Goal: Information Seeking & Learning: Learn about a topic

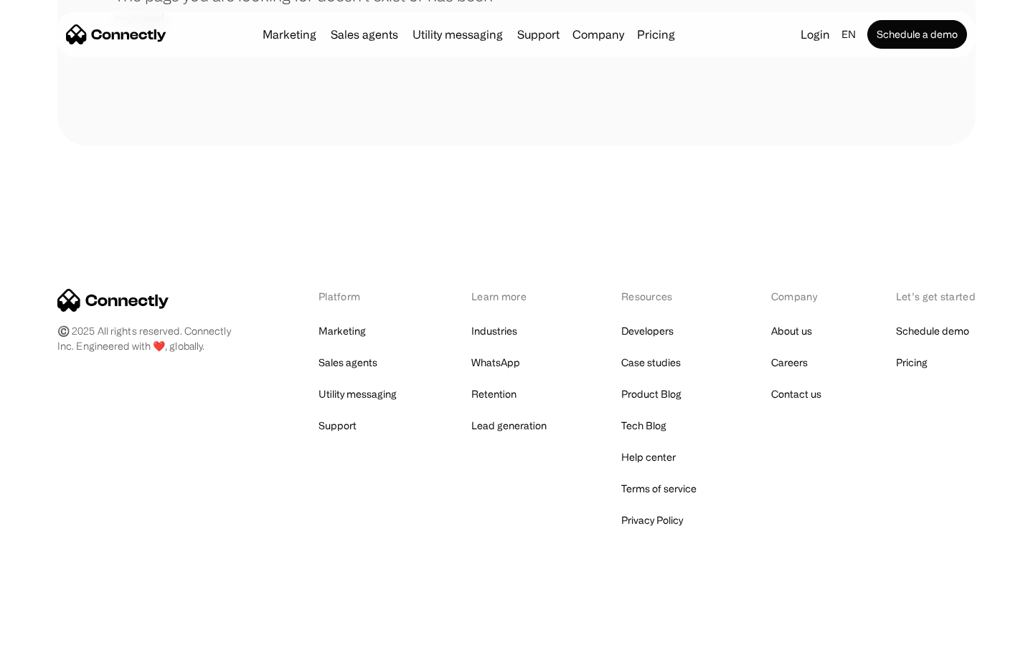
scroll to position [262, 0]
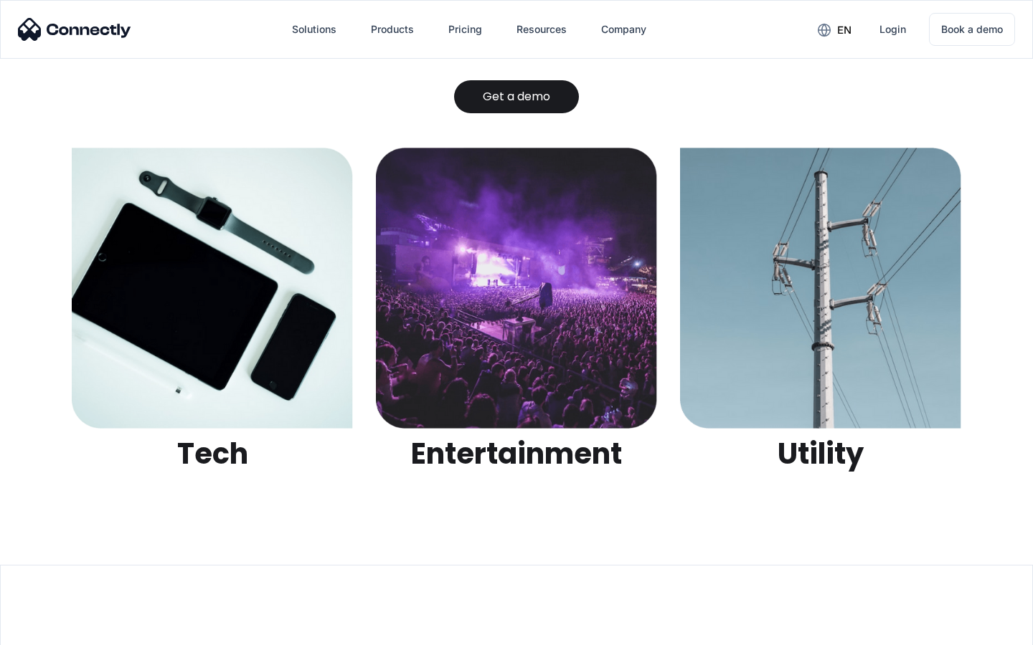
scroll to position [4524, 0]
